Goal: Information Seeking & Learning: Learn about a topic

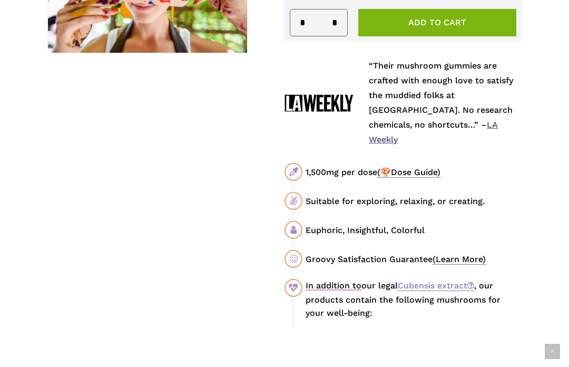
scroll to position [603, 0]
click at [418, 167] on span "(🍄Dose Guide)" at bounding box center [408, 172] width 63 height 11
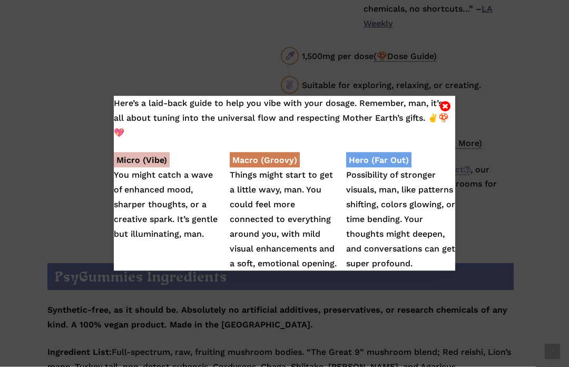
scroll to position [719, 0]
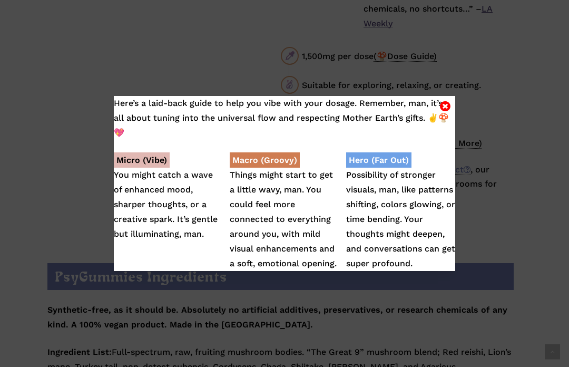
click at [453, 107] on p "Here’s a laid-back guide to help you vibe with your dosage. Remember, man, it’s…" at bounding box center [284, 118] width 341 height 44
click at [451, 103] on button "Close" at bounding box center [445, 104] width 13 height 9
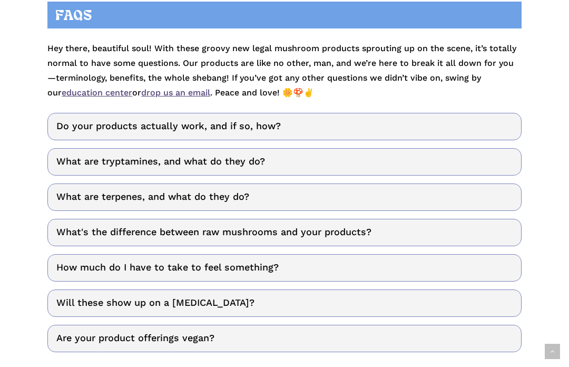
scroll to position [2664, 0]
click at [75, 254] on link "How much do I have to take to feel something?" at bounding box center [284, 267] width 474 height 27
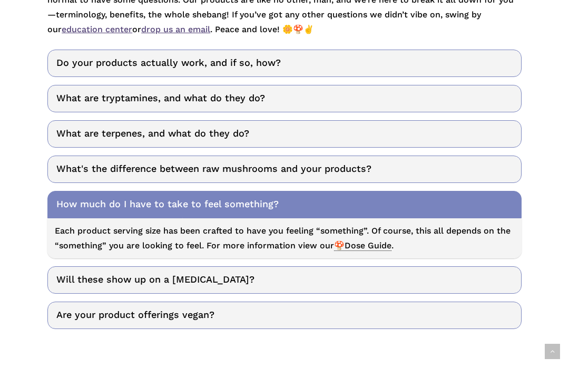
scroll to position [2727, 0]
click at [371, 240] on span "🍄Dose Guide" at bounding box center [362, 245] width 57 height 11
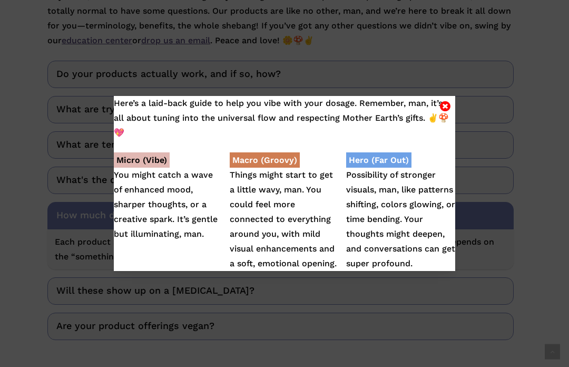
click at [164, 235] on p "Micro (Vibe) You might catch a wave of enhanced mood, sharper thoughts, or a cr…" at bounding box center [168, 197] width 109 height 89
click at [145, 231] on p "Micro (Vibe) You might catch a wave of enhanced mood, sharper thoughts, or a cr…" at bounding box center [168, 197] width 109 height 89
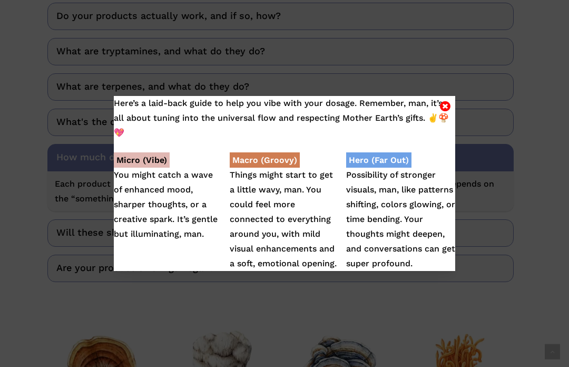
click at [407, 191] on p "Hero (Far Out) Possibility of stronger visuals, man, like patterns shifting, co…" at bounding box center [400, 212] width 109 height 118
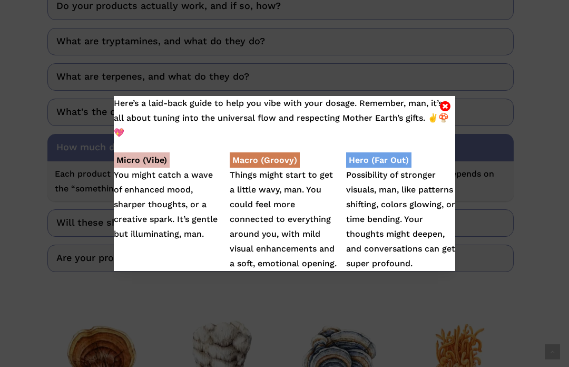
scroll to position [2788, 0]
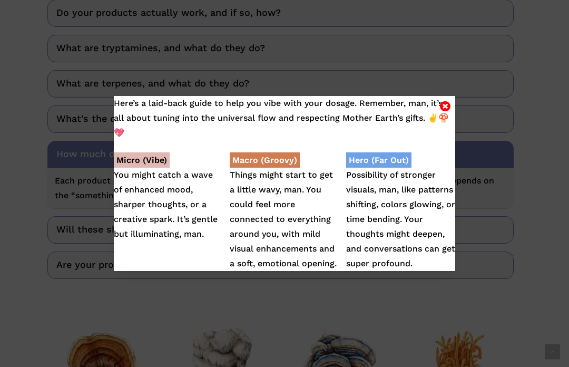
click at [448, 98] on p "Here’s a laid-back guide to help you vibe with your dosage. Remember, man, it’s…" at bounding box center [284, 118] width 341 height 44
click at [449, 105] on icon "Close" at bounding box center [445, 106] width 11 height 13
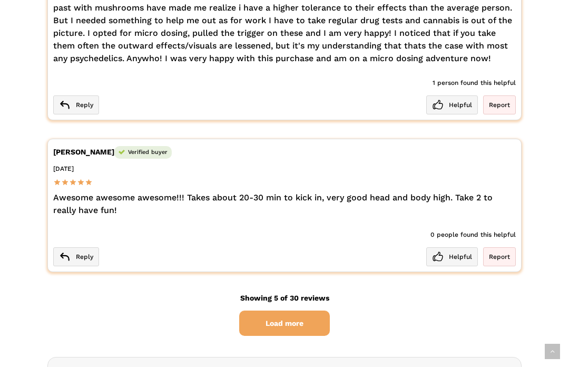
scroll to position [2256, 0]
click at [315, 310] on span "Load more" at bounding box center [284, 322] width 91 height 25
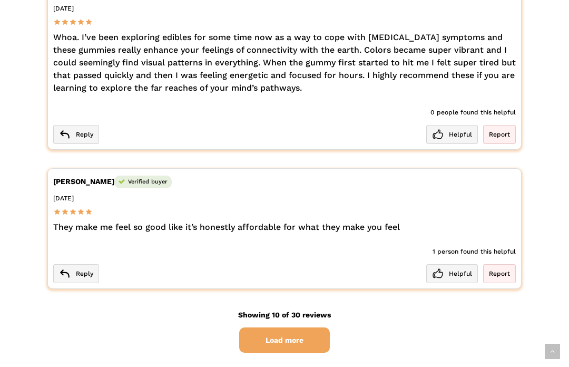
scroll to position [3086, 0]
click at [262, 327] on span "Load more" at bounding box center [284, 339] width 91 height 25
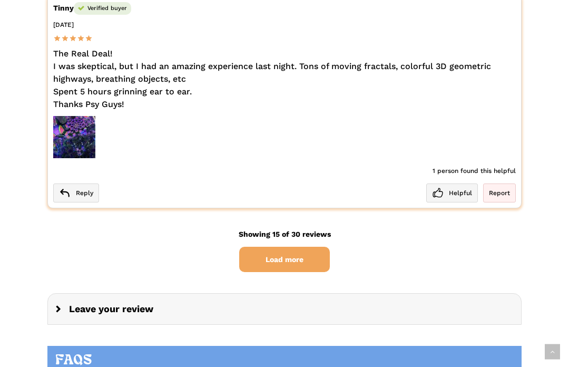
scroll to position [4253, 0]
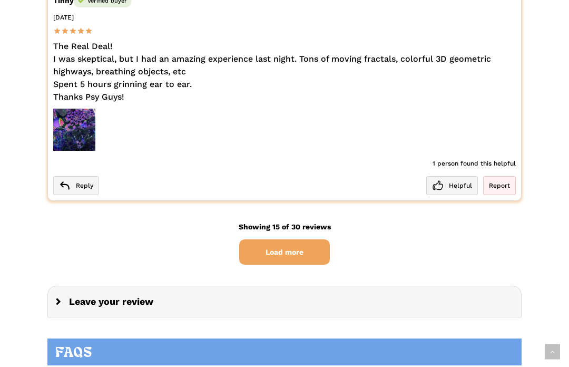
click at [252, 239] on span "Load more" at bounding box center [284, 251] width 91 height 25
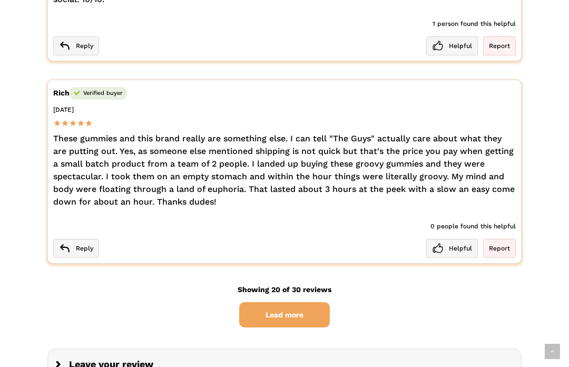
scroll to position [5000, 0]
click at [259, 302] on span "Load more" at bounding box center [284, 314] width 91 height 25
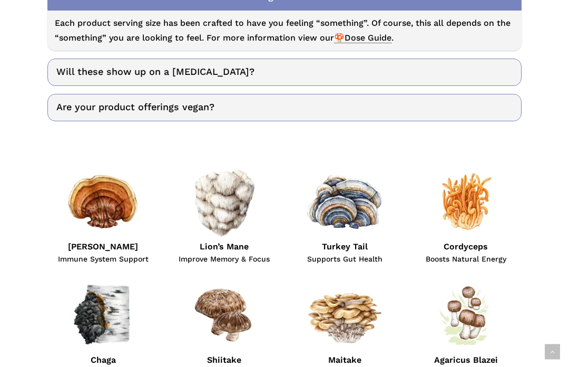
scroll to position [6456, 0]
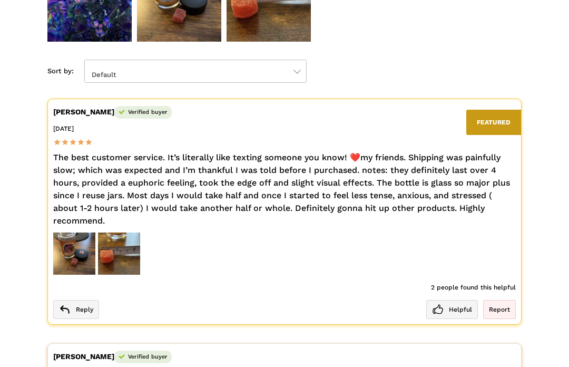
scroll to position [1558, 0]
